Goal: Task Accomplishment & Management: Complete application form

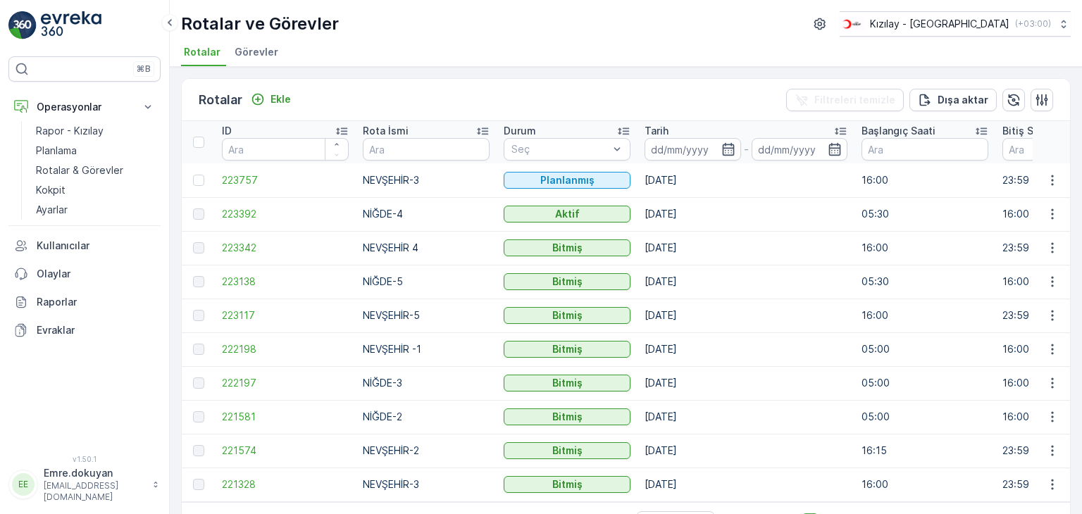
click at [281, 97] on p "Ekle" at bounding box center [281, 99] width 20 height 14
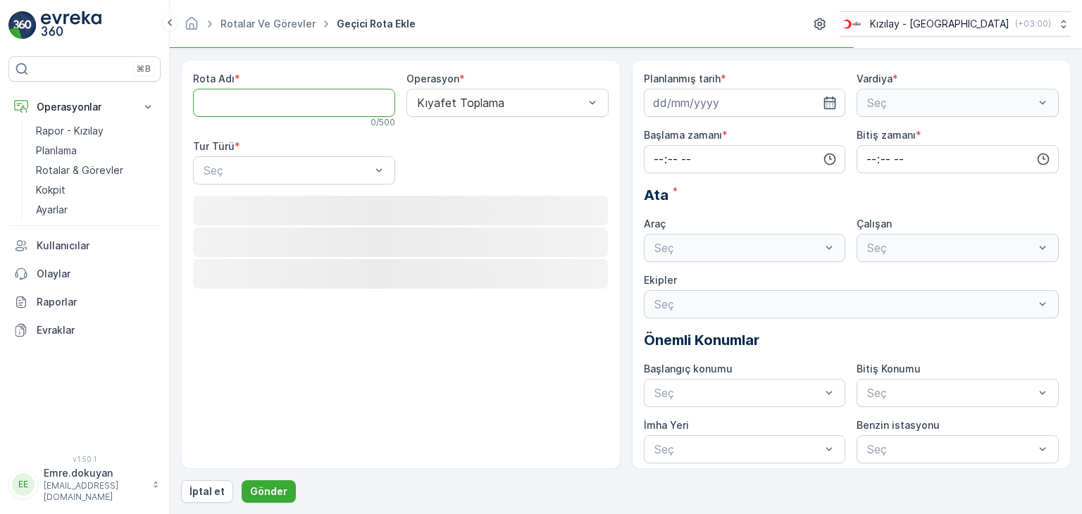
click at [277, 102] on Adı "Rota Adı" at bounding box center [294, 103] width 202 height 28
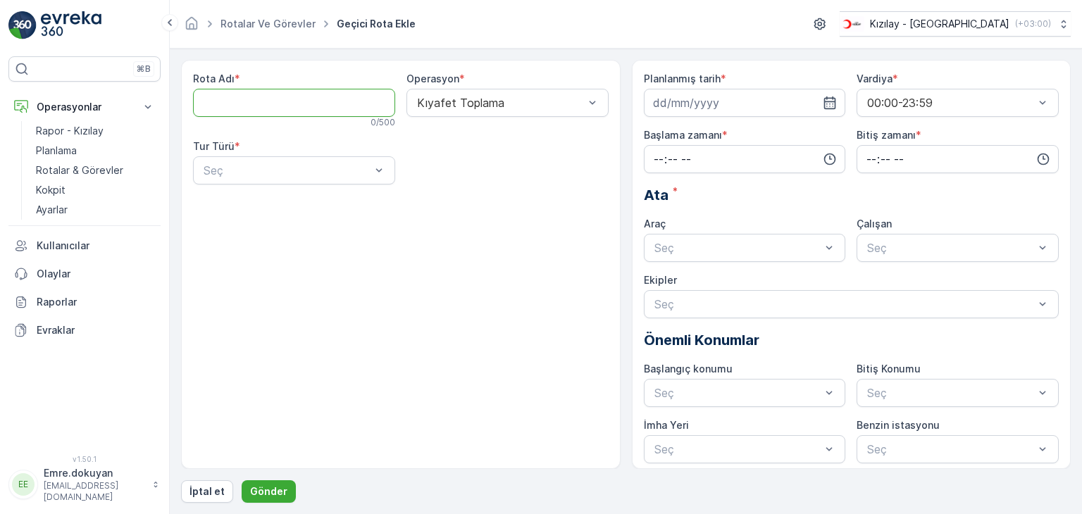
type Adı "NİĞDE-1"
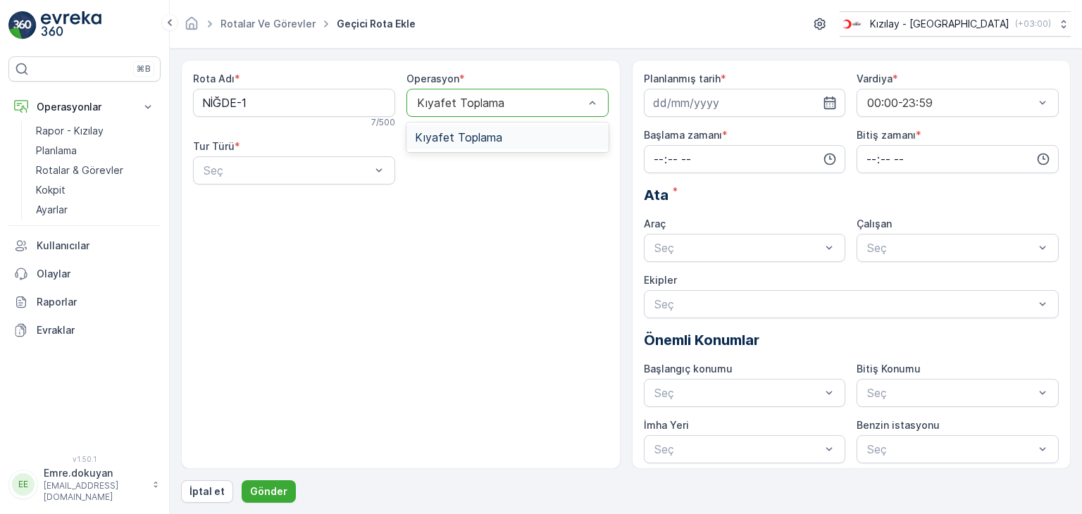
click at [529, 135] on div "Kıyafet Toplama" at bounding box center [507, 137] width 185 height 13
click at [290, 205] on div "Statik" at bounding box center [294, 205] width 185 height 13
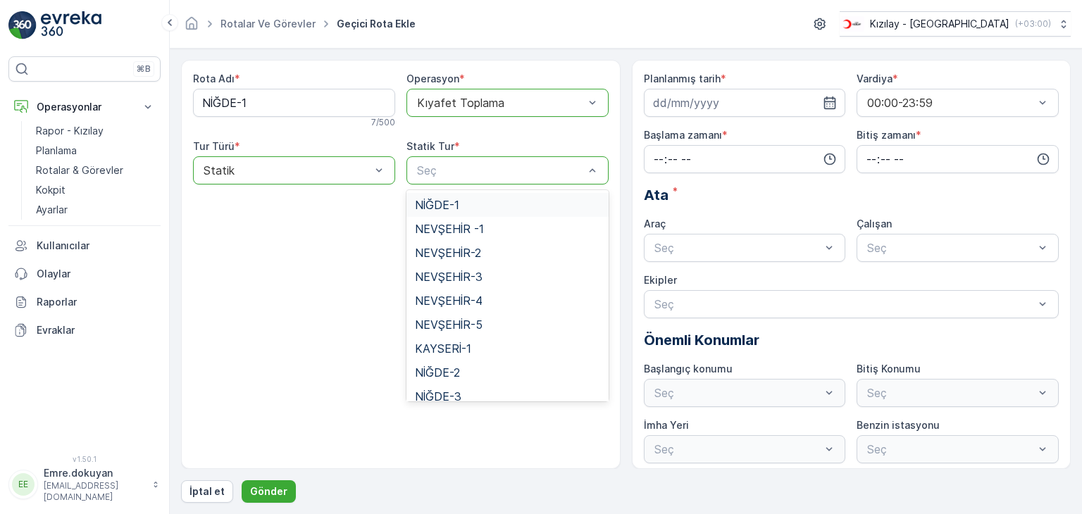
click at [476, 201] on div "NİĞDE-1" at bounding box center [507, 205] width 185 height 13
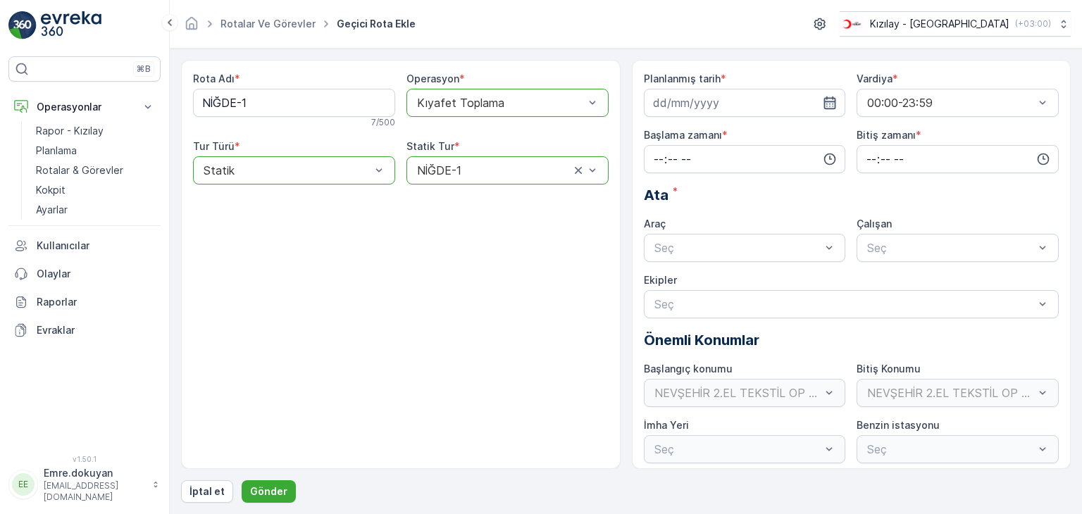
click at [832, 104] on icon "button" at bounding box center [830, 103] width 14 height 14
click at [772, 220] on div "12" at bounding box center [769, 220] width 23 height 23
type input "[DATE]"
click at [660, 158] on input "time" at bounding box center [745, 159] width 202 height 28
click at [660, 280] on span "05" at bounding box center [659, 285] width 13 height 14
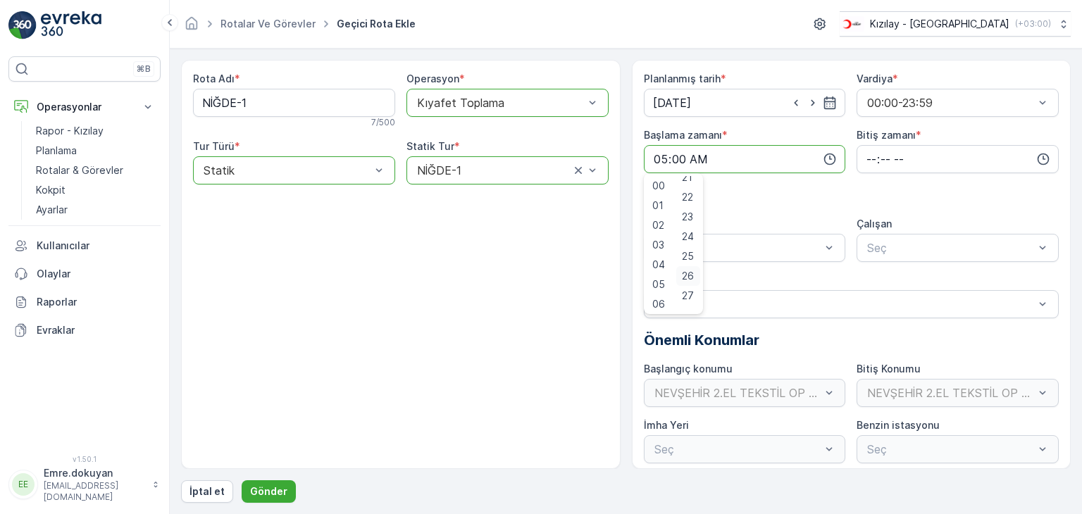
scroll to position [493, 0]
click at [689, 285] on span "30" at bounding box center [688, 285] width 12 height 14
type input "05:30"
click at [870, 157] on input "time" at bounding box center [958, 159] width 202 height 28
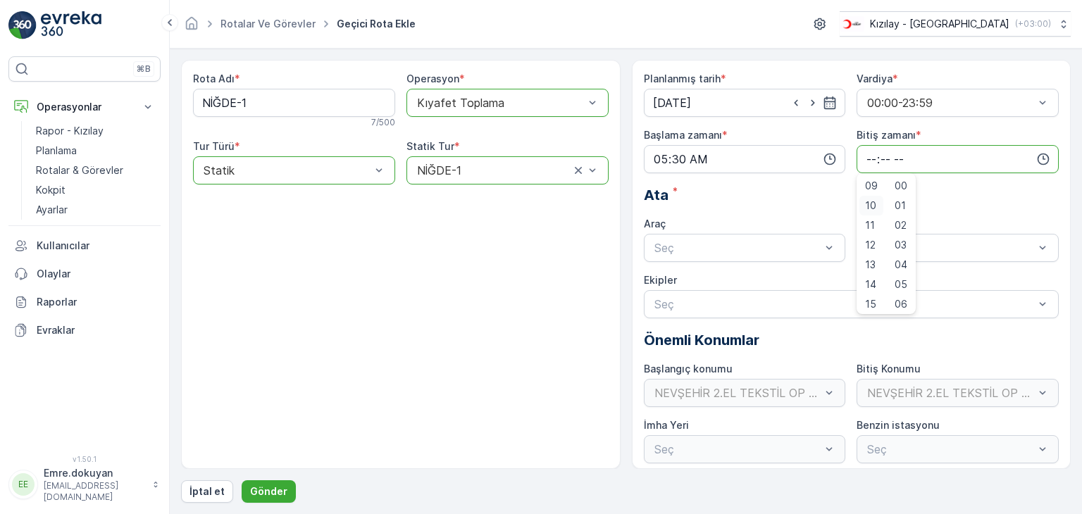
scroll to position [211, 0]
click at [869, 292] on span "16" at bounding box center [870, 290] width 11 height 14
type input "16:00"
click at [904, 190] on span "00" at bounding box center [901, 186] width 13 height 14
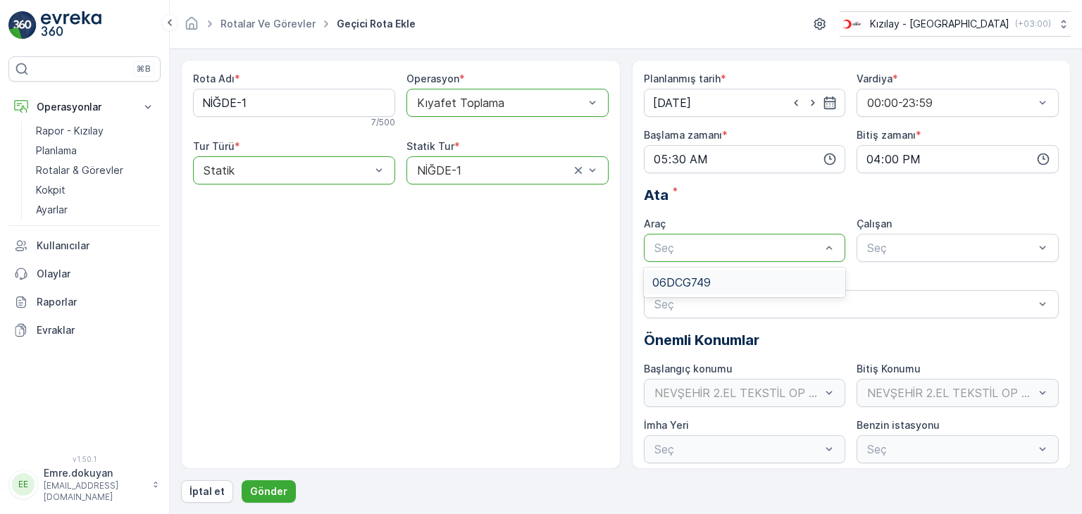
click at [756, 277] on div "06DCG749" at bounding box center [745, 282] width 185 height 13
click at [889, 286] on span "FORD" at bounding box center [881, 282] width 32 height 13
click at [269, 490] on p "Gönder" at bounding box center [268, 492] width 37 height 14
